Goal: Task Accomplishment & Management: Manage account settings

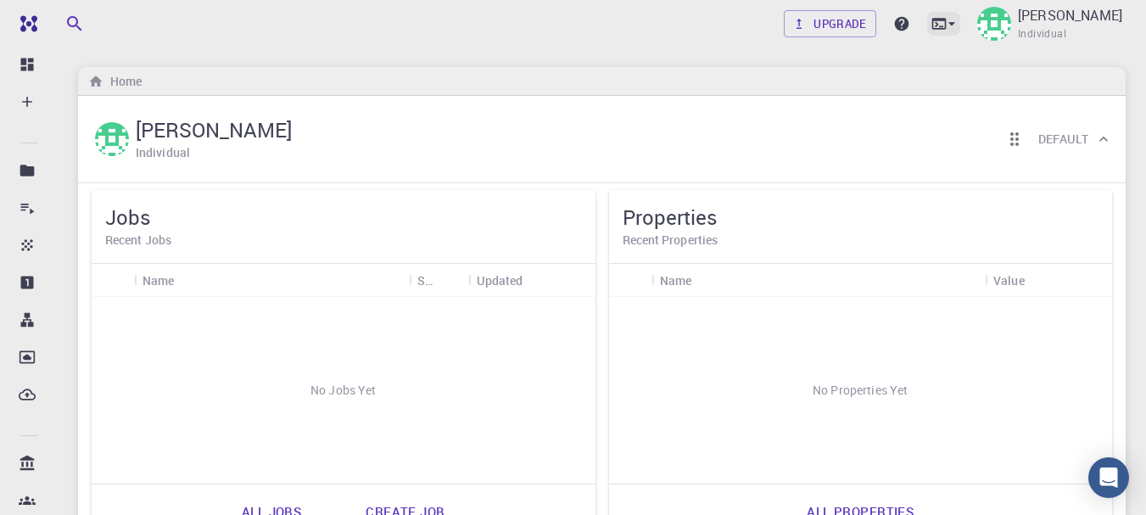
click at [943, 26] on icon at bounding box center [951, 23] width 17 height 17
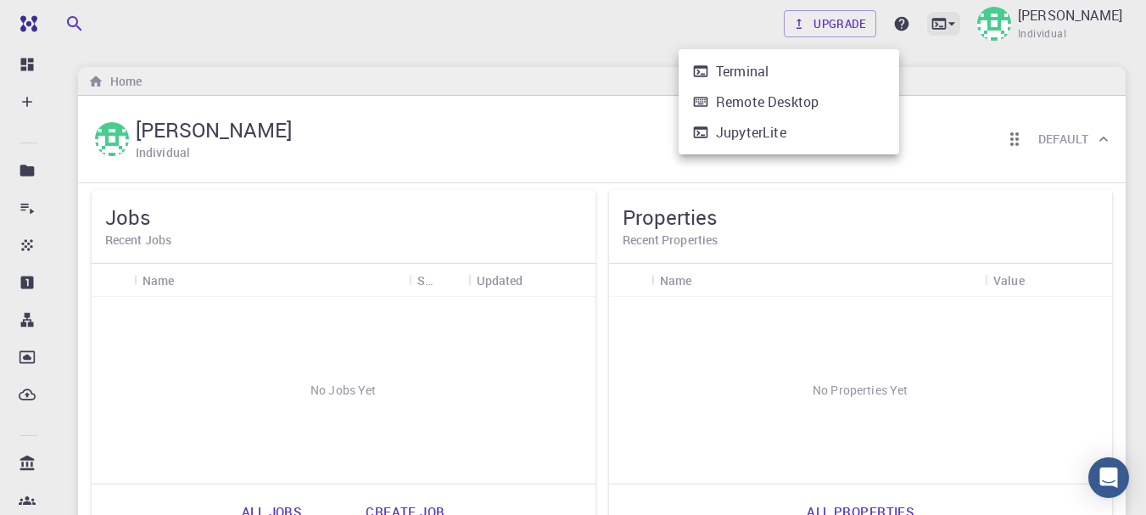
click at [888, 26] on div at bounding box center [573, 257] width 1146 height 515
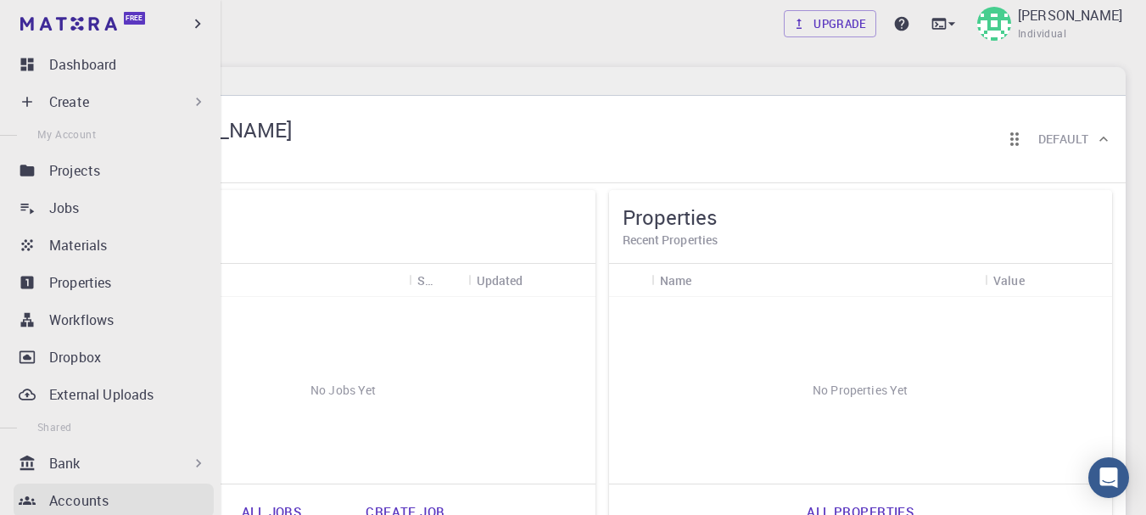
click at [81, 498] on p "Accounts" at bounding box center [78, 500] width 59 height 20
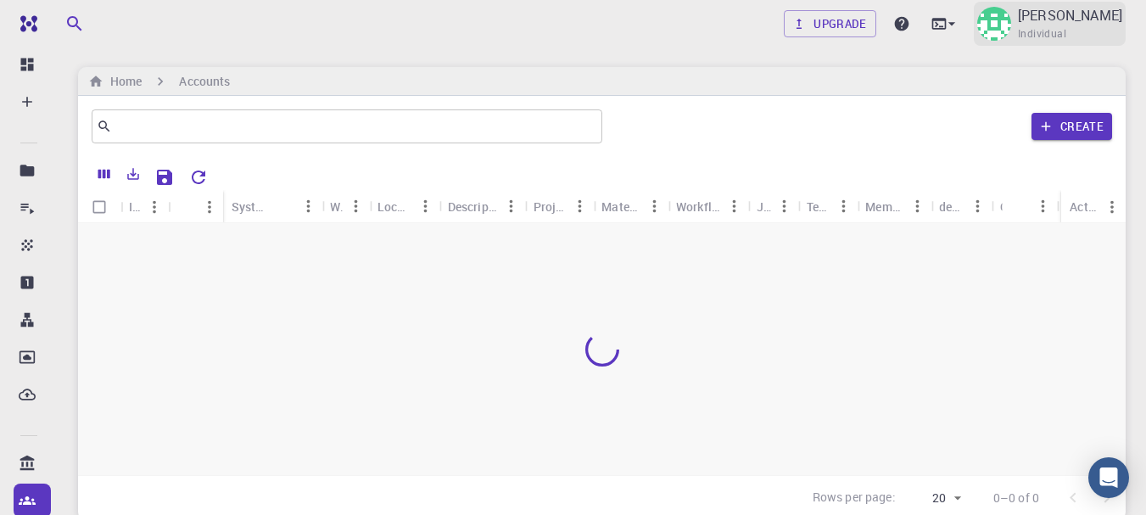
click at [1018, 18] on p "Yasin Wandhami Maganda" at bounding box center [1070, 15] width 104 height 20
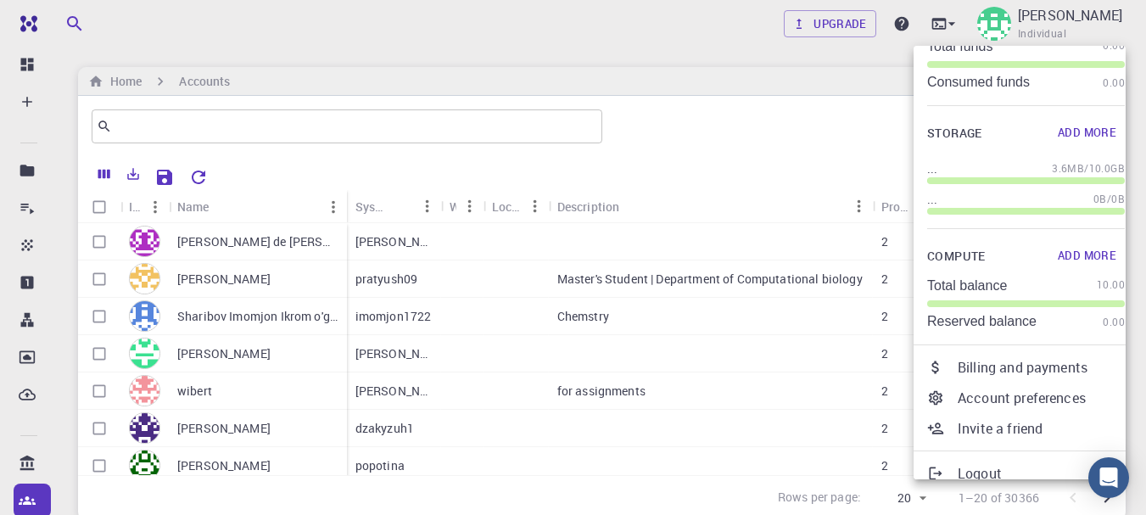
scroll to position [103, 0]
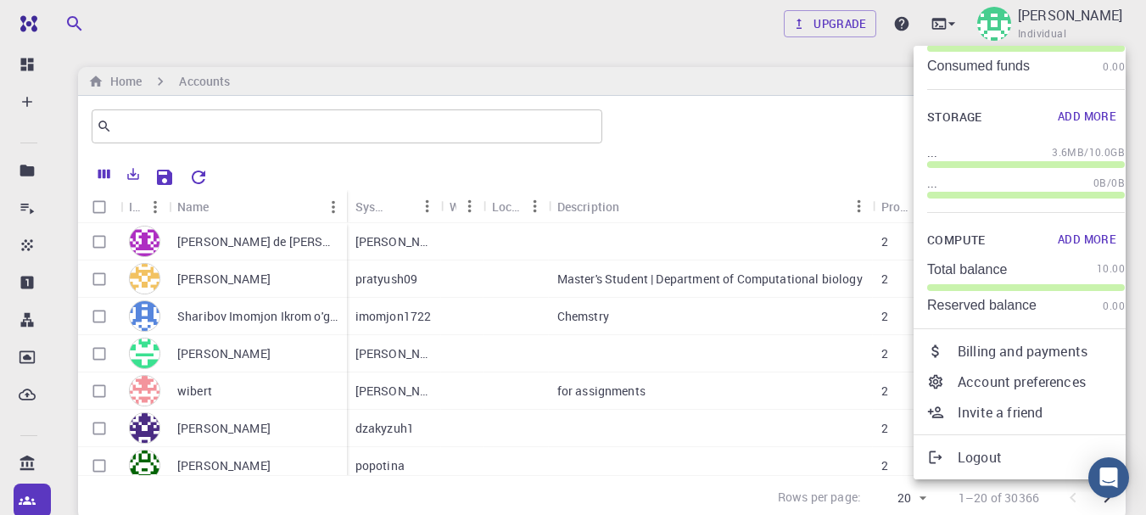
click at [1030, 383] on p "Account preferences" at bounding box center [1040, 381] width 167 height 20
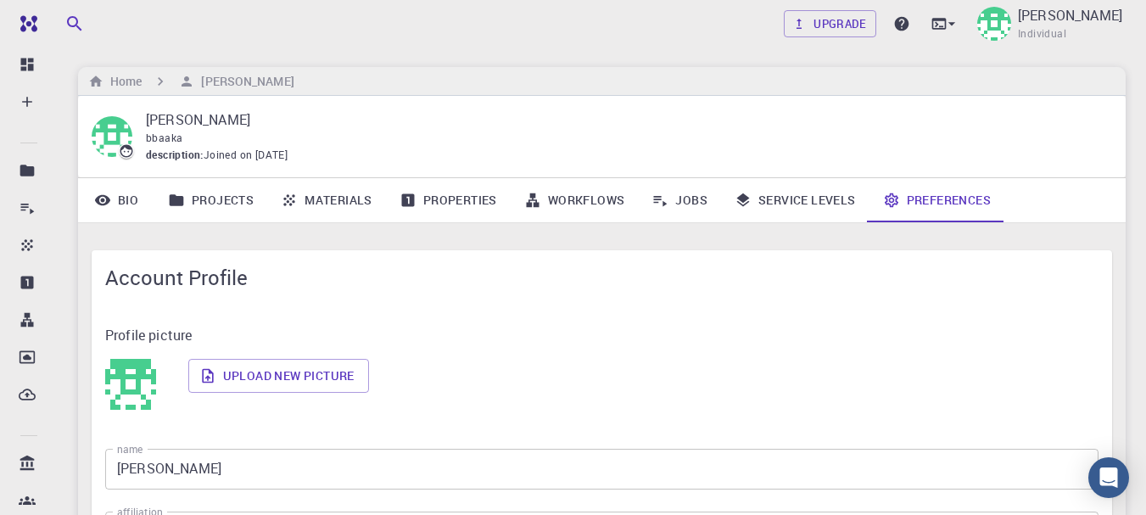
click at [221, 467] on input "Yasin Wandhami Maganda" at bounding box center [601, 469] width 993 height 41
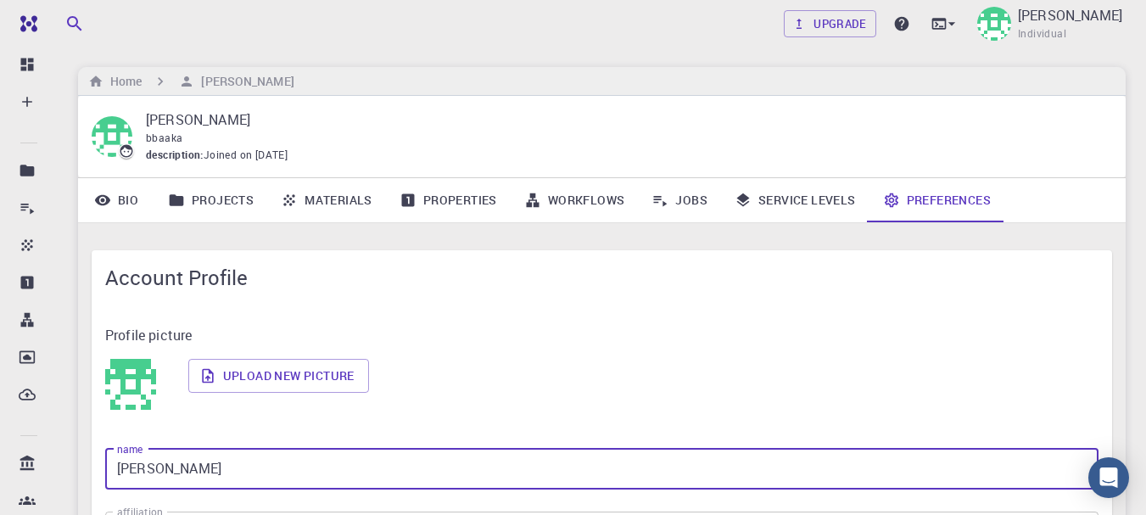
click at [285, 467] on input "Yasin Wandhami Maganda" at bounding box center [601, 469] width 993 height 41
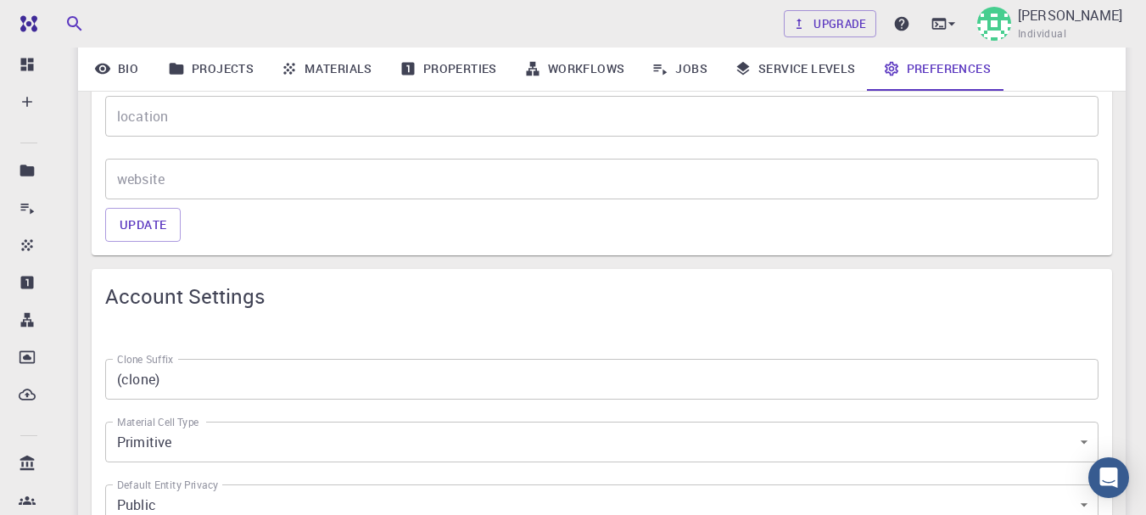
scroll to position [614, 0]
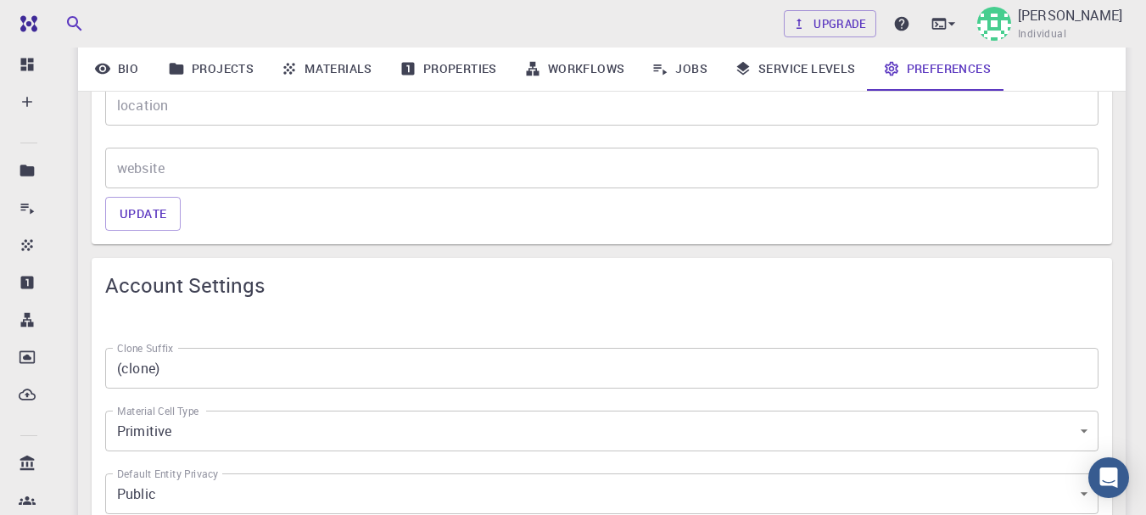
type input "[PERSON_NAME]"
click at [1144, 265] on div "Upgrade Yasin Wandhami Maganda Individual Home Yasin Wandhami Maganda Yasin Wan…" at bounding box center [602, 418] width 1088 height 2064
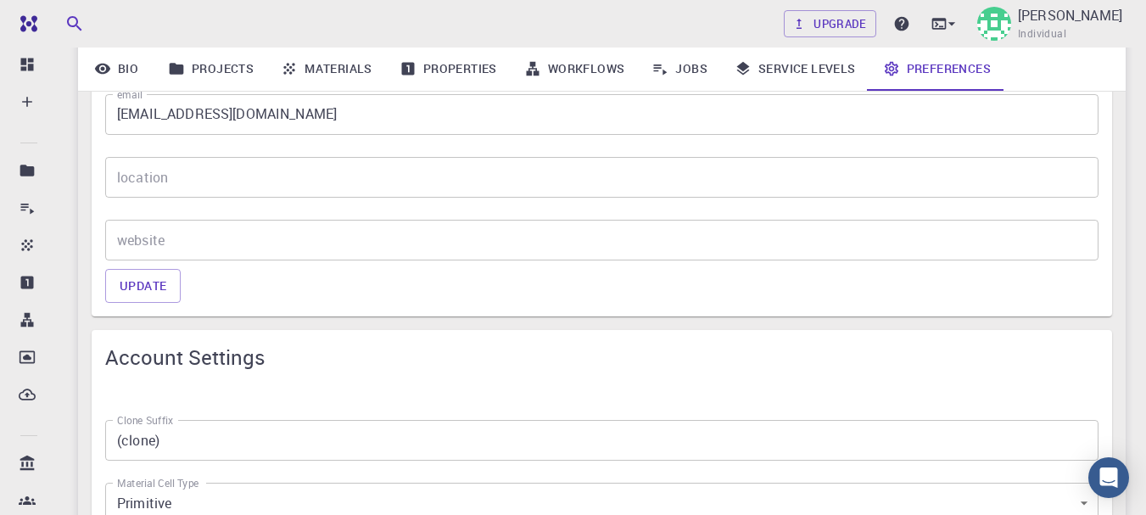
scroll to position [527, 0]
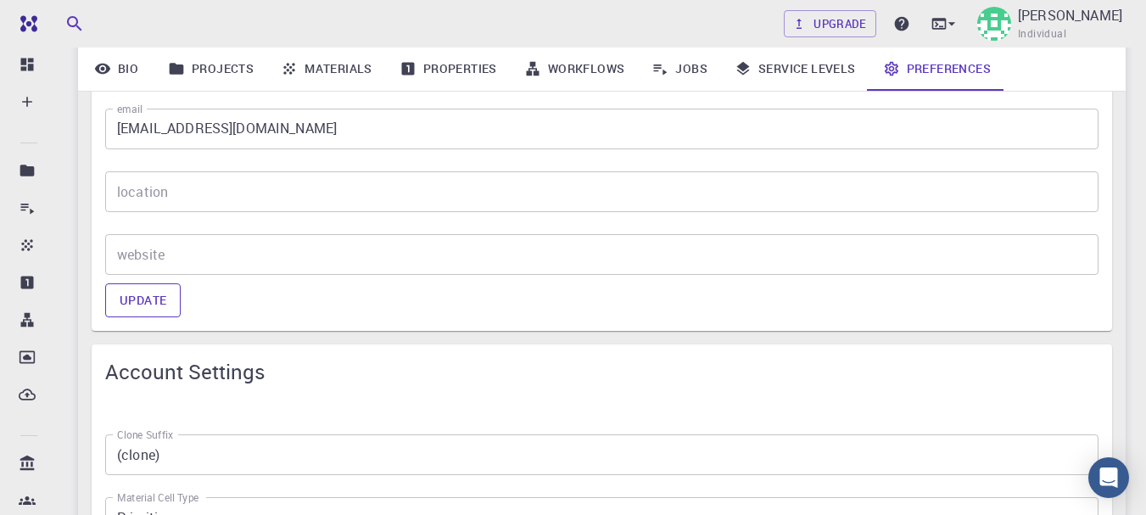
click at [157, 288] on button "Update" at bounding box center [142, 300] width 75 height 34
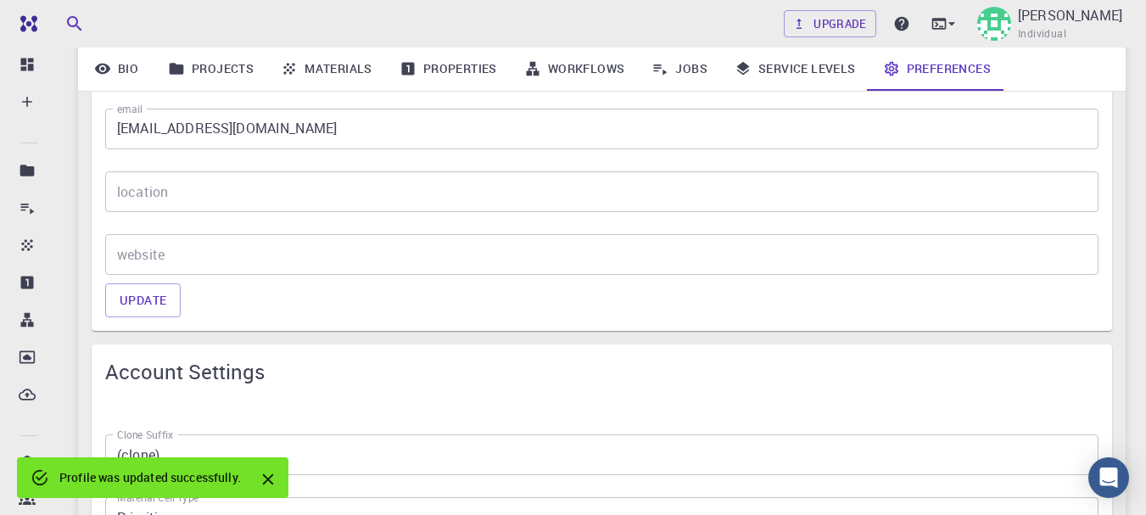
scroll to position [0, 0]
